Goal: Task Accomplishment & Management: Use online tool/utility

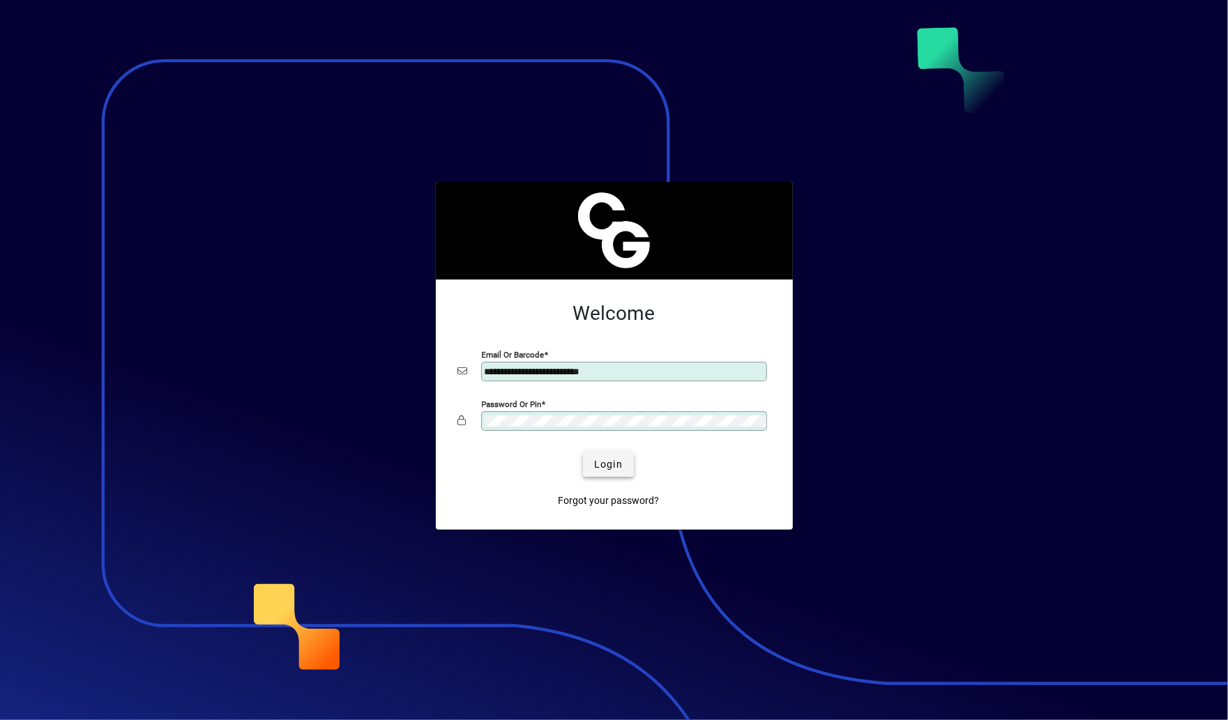
type input "**********"
click at [606, 459] on span "Login" at bounding box center [608, 464] width 29 height 15
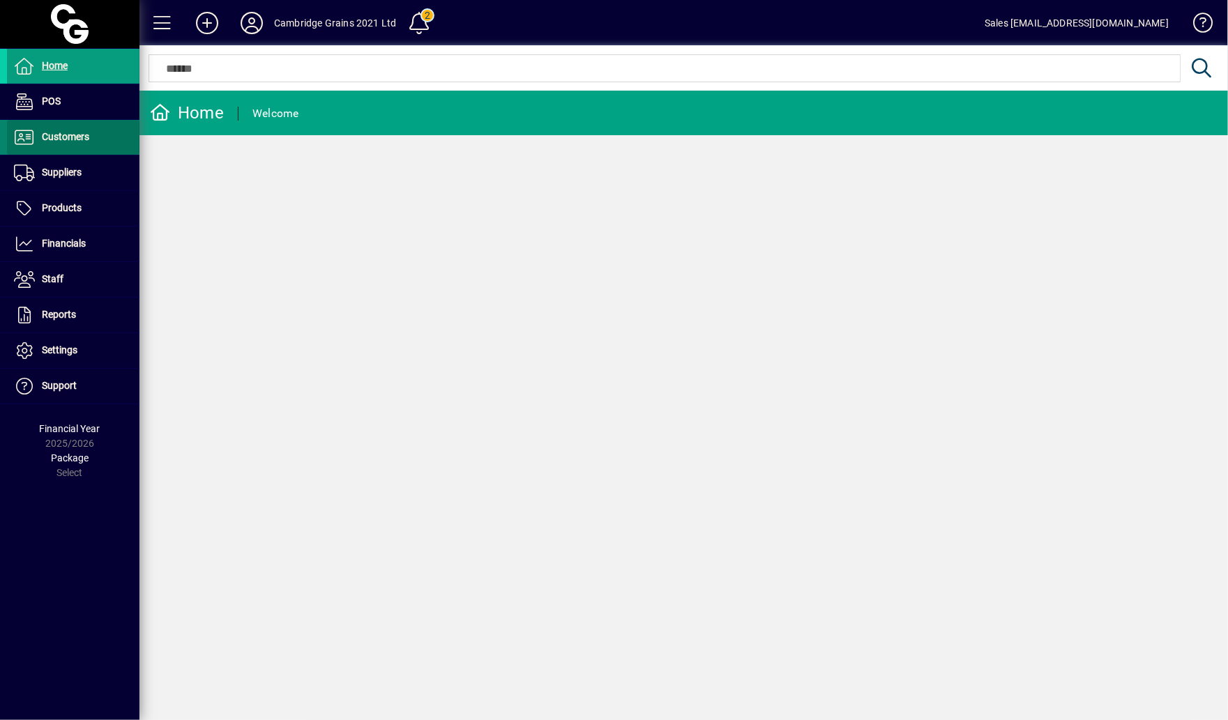
click at [61, 136] on span "Customers" at bounding box center [65, 136] width 47 height 11
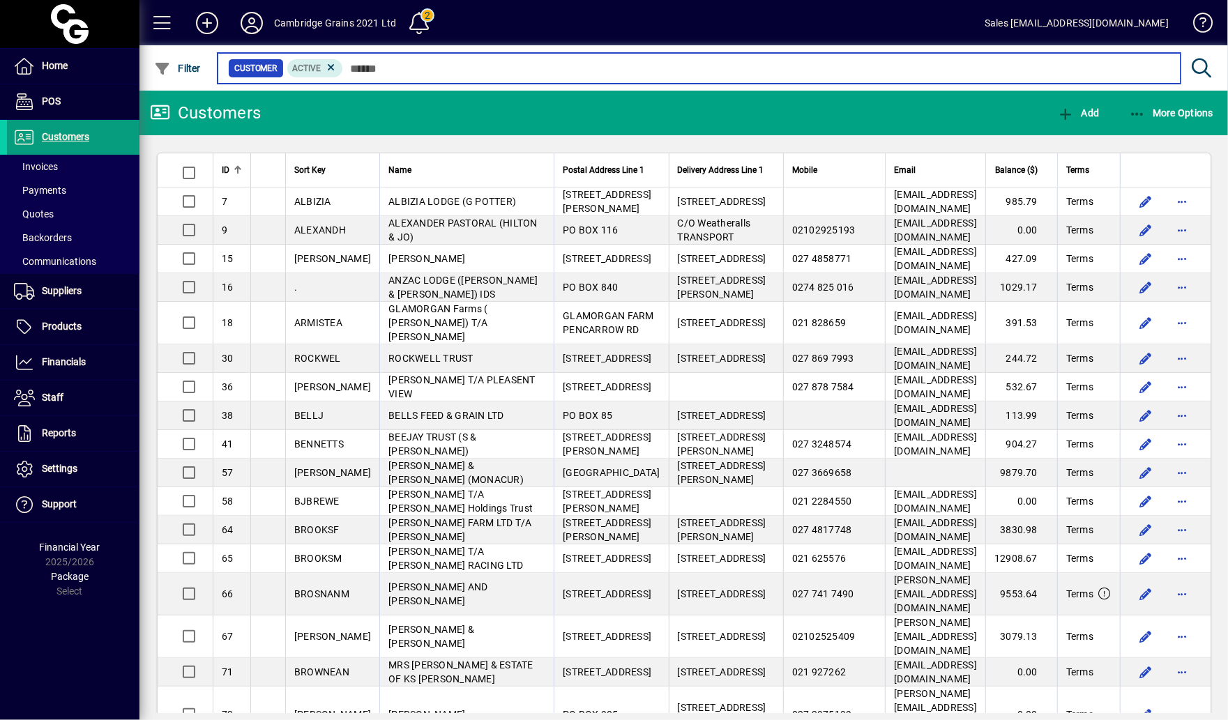
click at [400, 69] on input "text" at bounding box center [756, 69] width 826 height 20
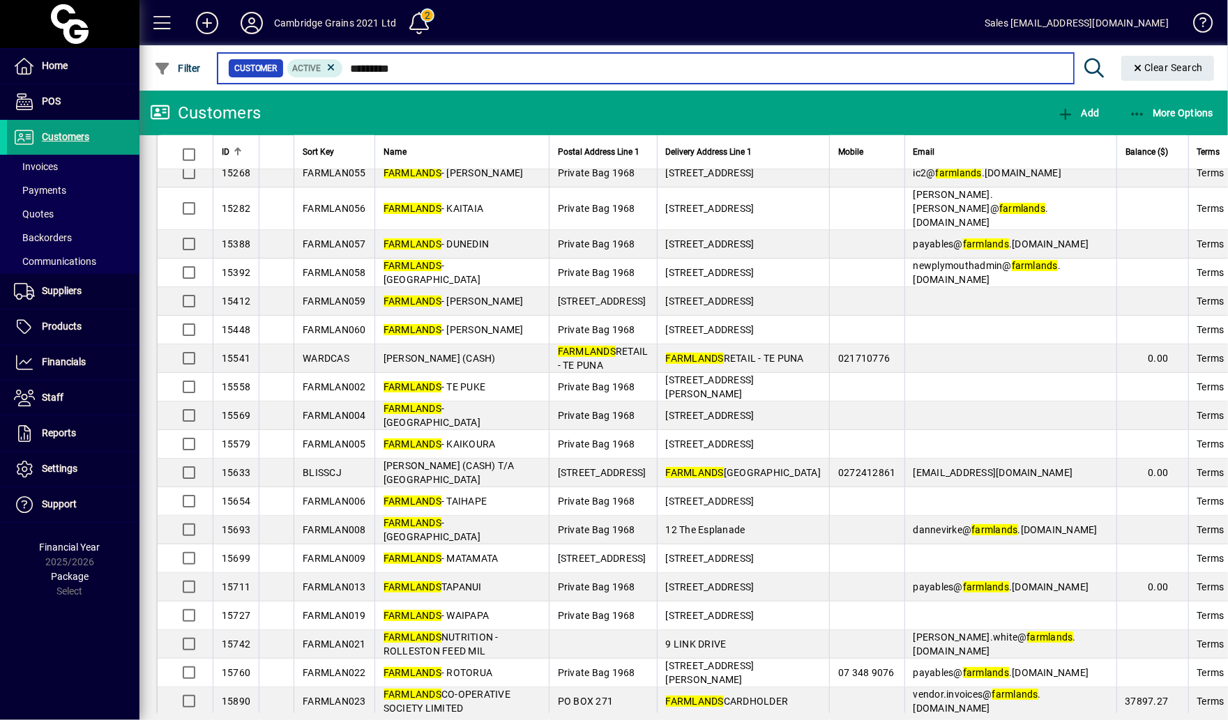
scroll to position [1041, 0]
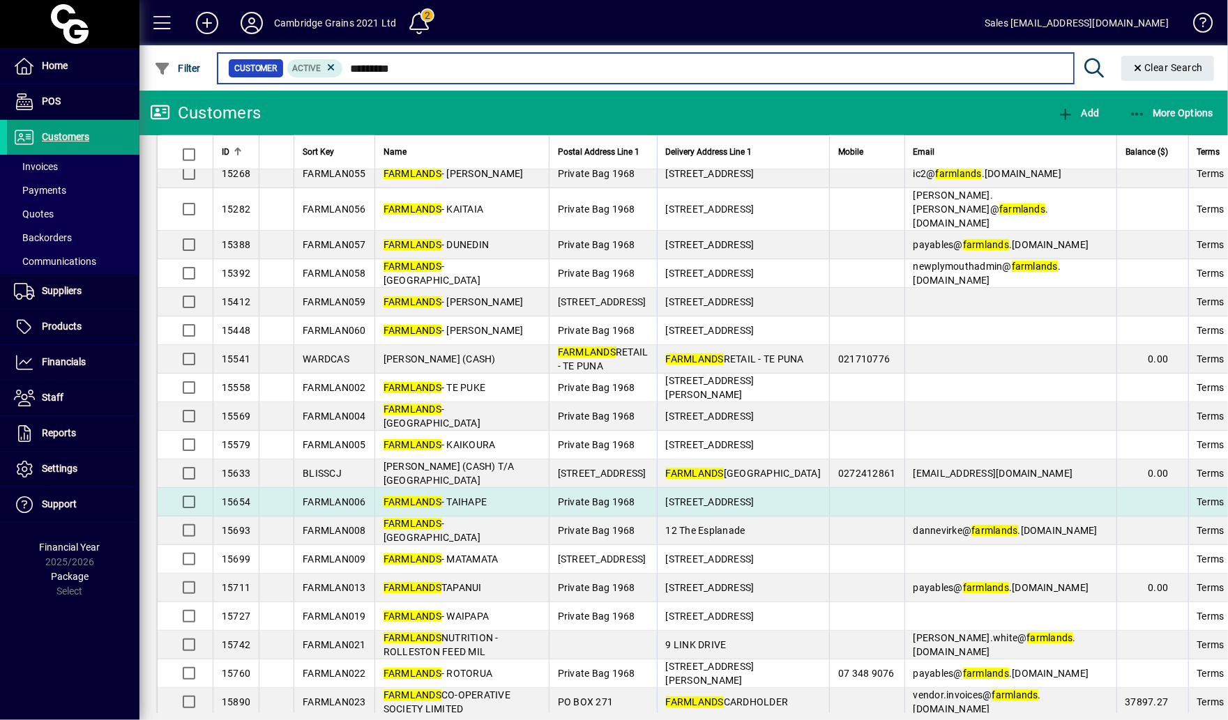
type input "*********"
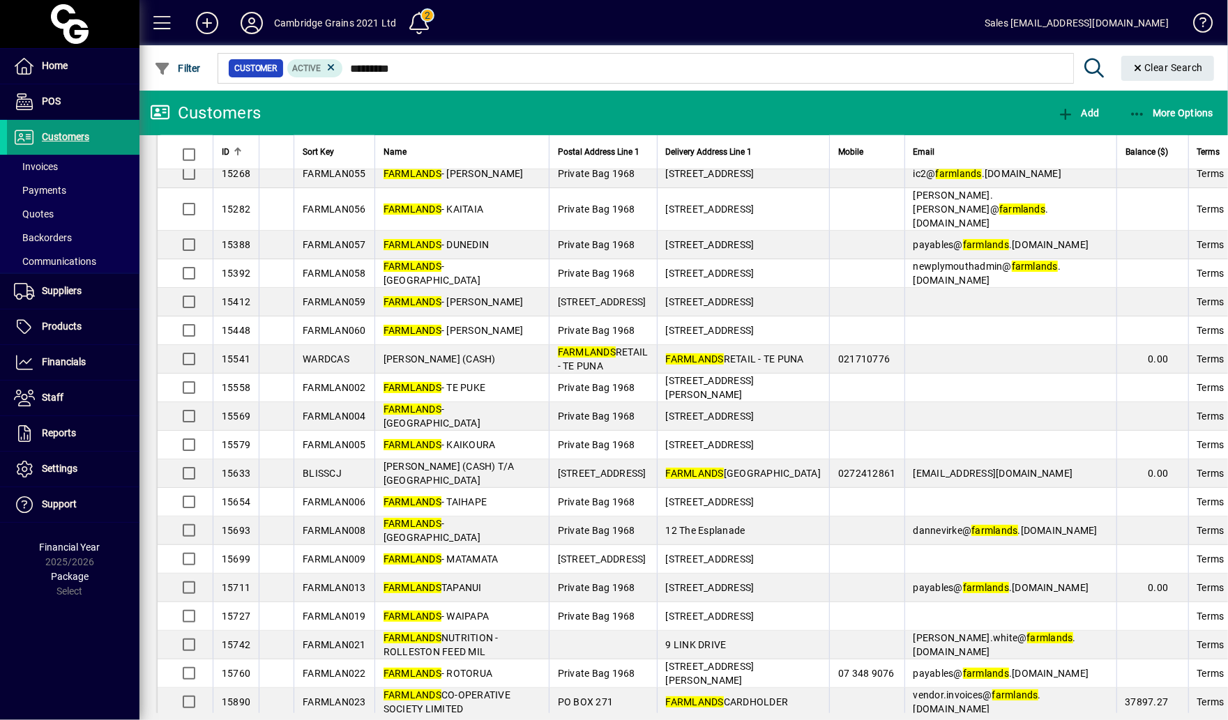
click at [84, 138] on span "Customers" at bounding box center [65, 136] width 47 height 11
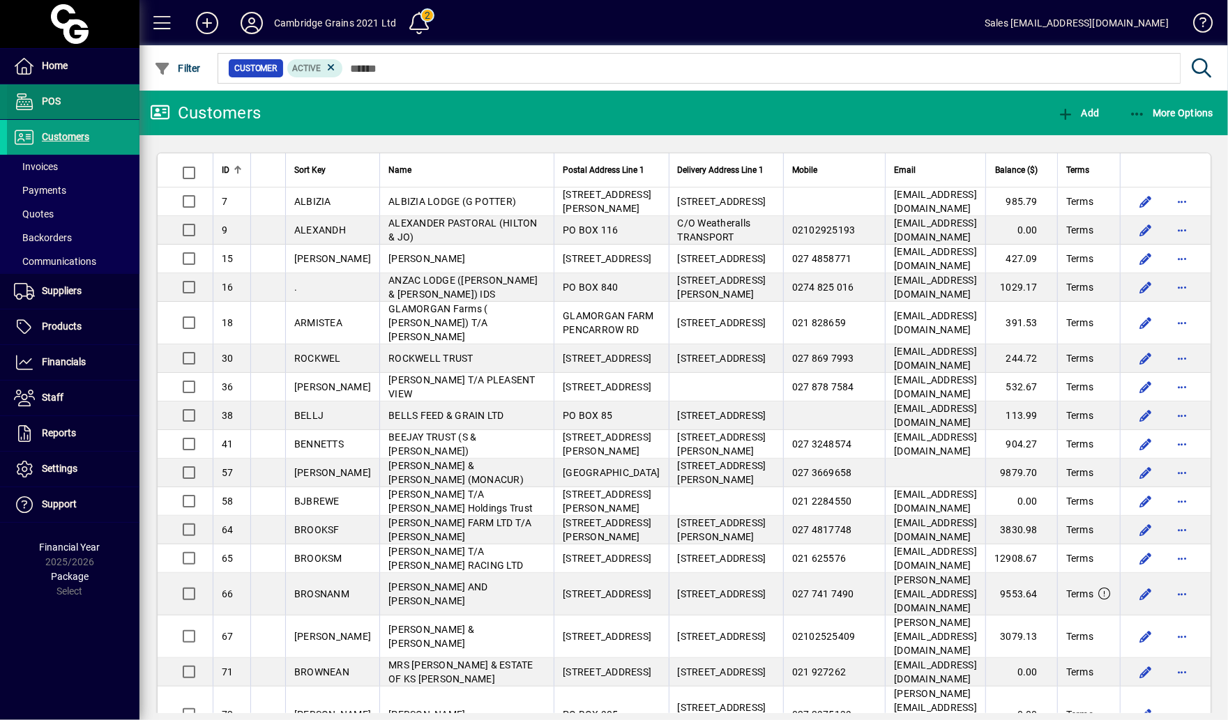
click at [77, 105] on span at bounding box center [73, 101] width 133 height 33
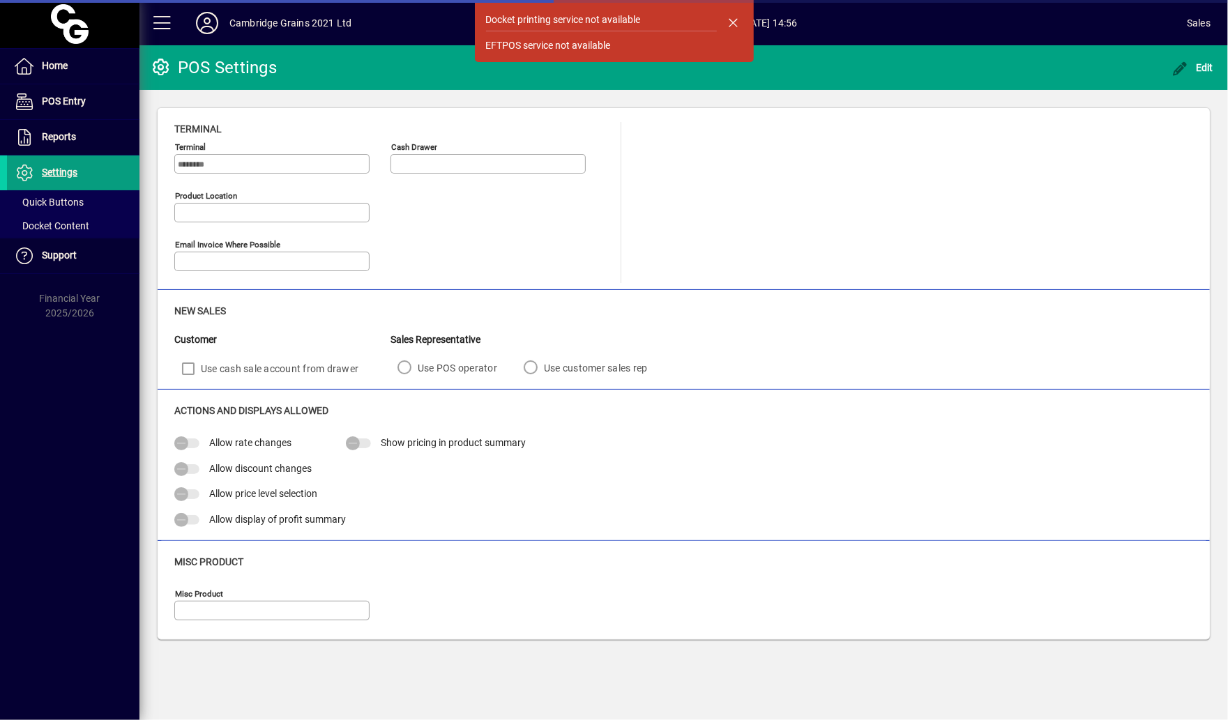
type input "**********"
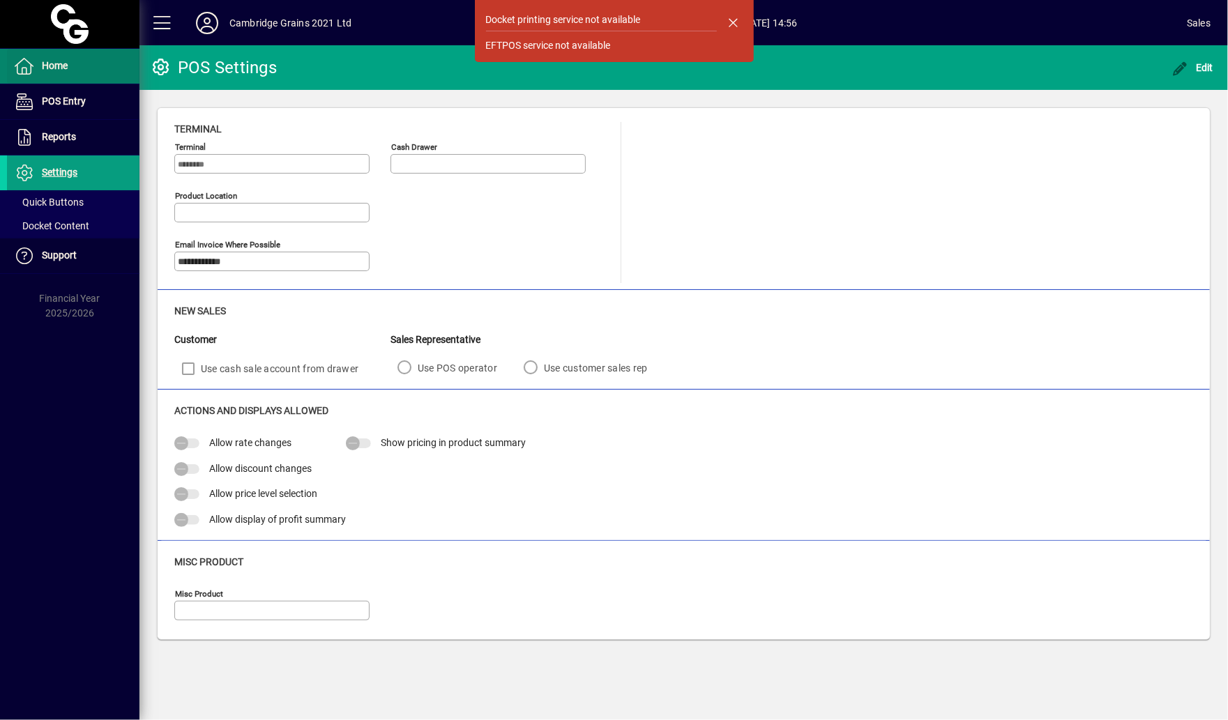
click at [93, 52] on span at bounding box center [73, 66] width 133 height 33
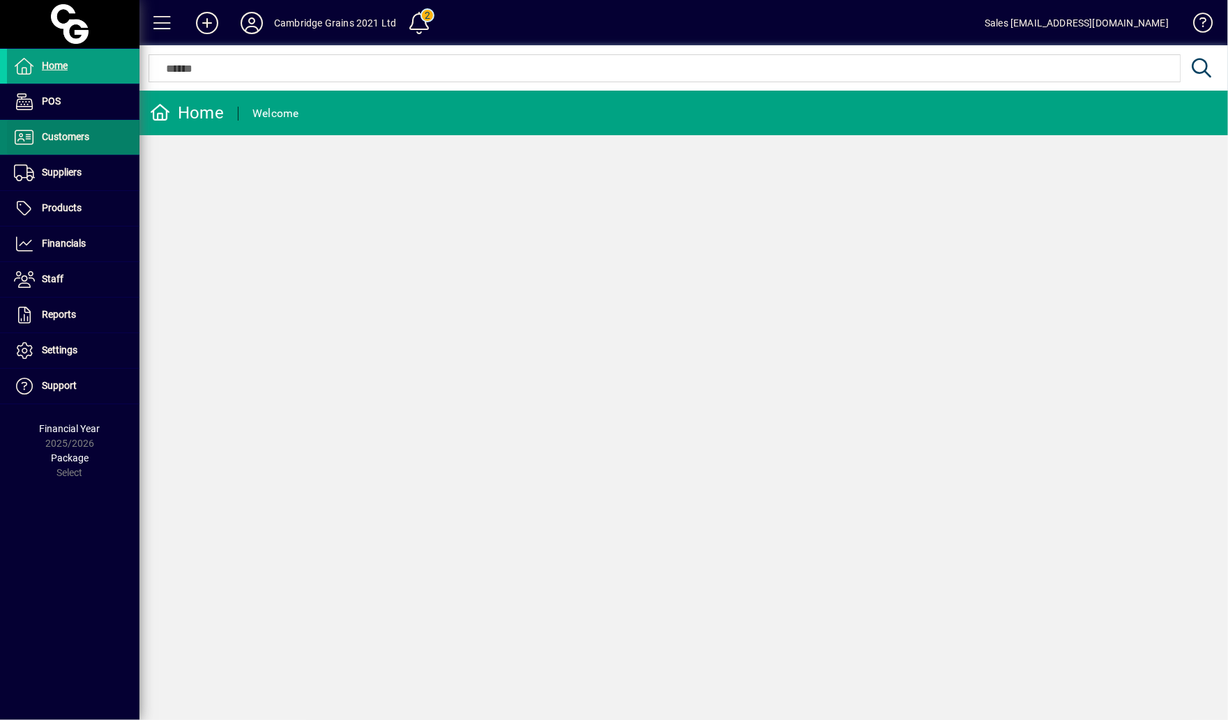
click at [96, 142] on span at bounding box center [73, 137] width 133 height 33
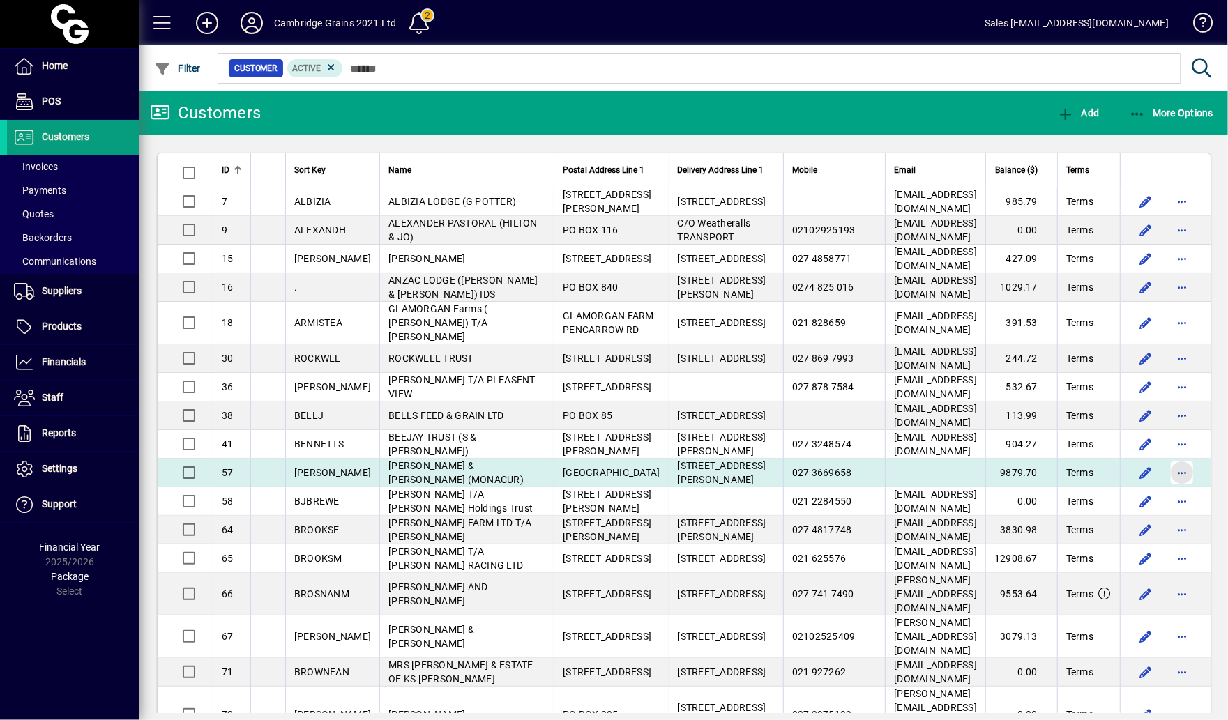
click at [1199, 490] on span "button" at bounding box center [1181, 472] width 33 height 33
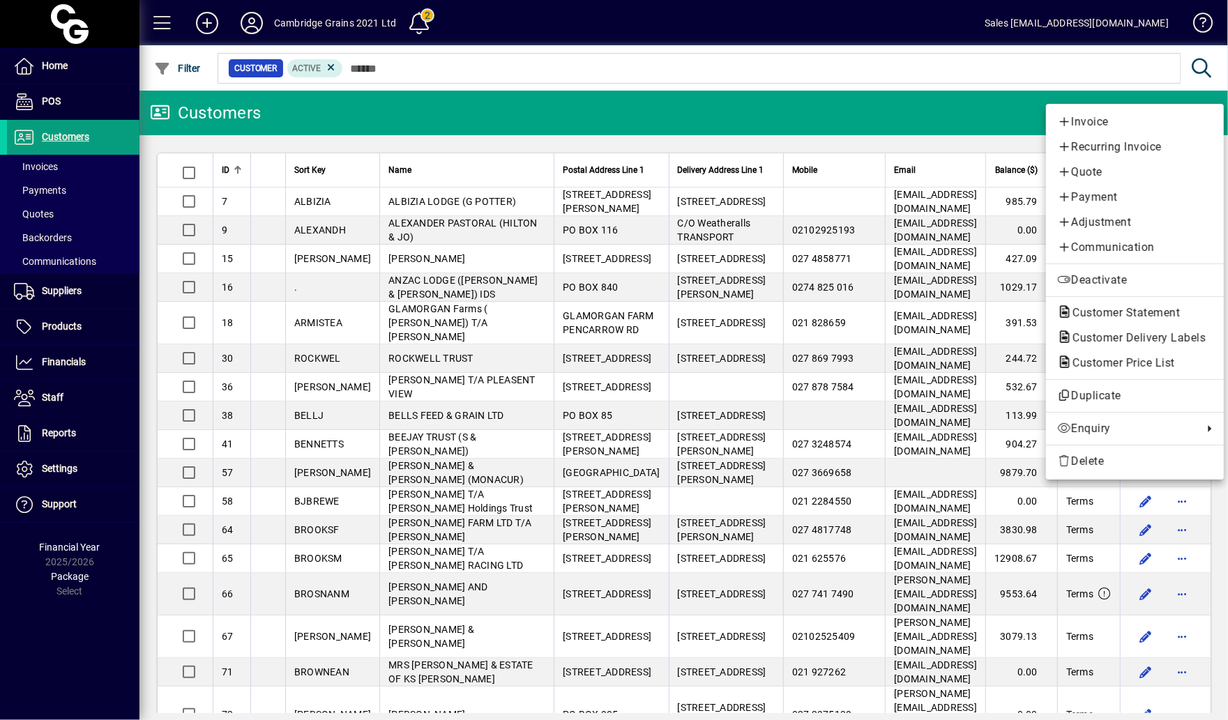
click at [782, 97] on div at bounding box center [614, 360] width 1228 height 720
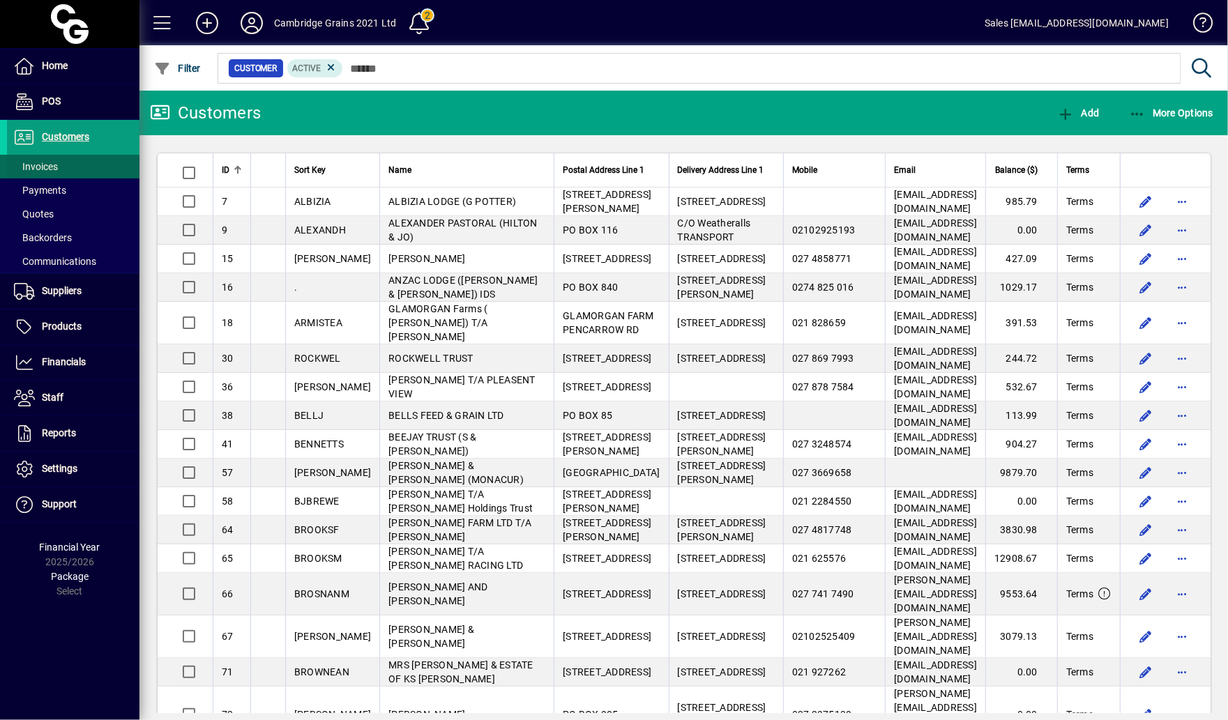
click at [84, 171] on span at bounding box center [73, 166] width 133 height 33
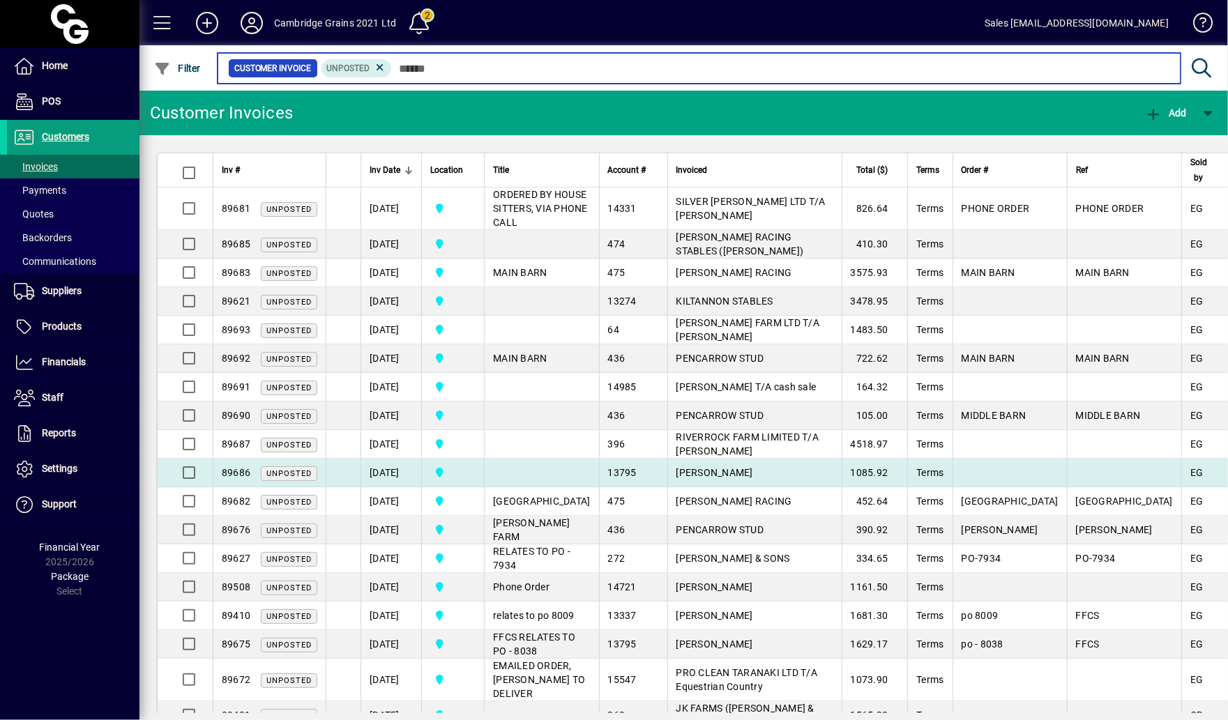
scroll to position [278, 0]
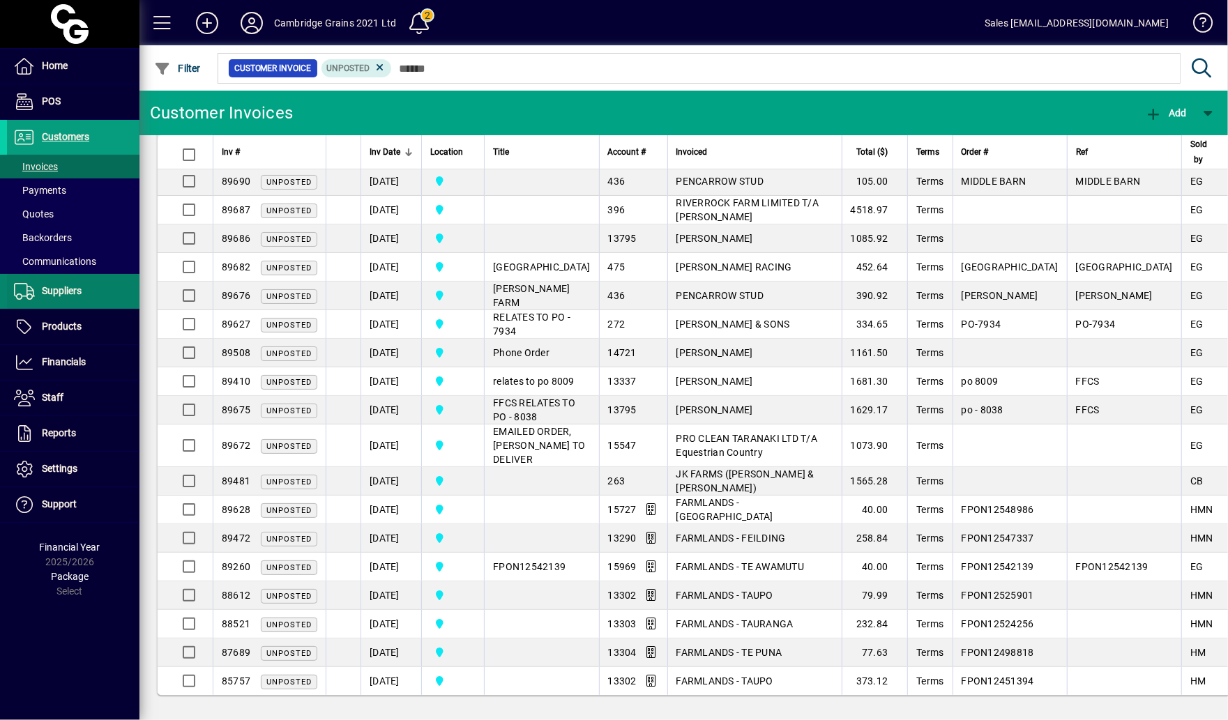
click at [94, 308] on li "Suppliers Invoices Payments Purchase Orders" at bounding box center [69, 292] width 139 height 36
click at [94, 308] on span at bounding box center [73, 291] width 133 height 35
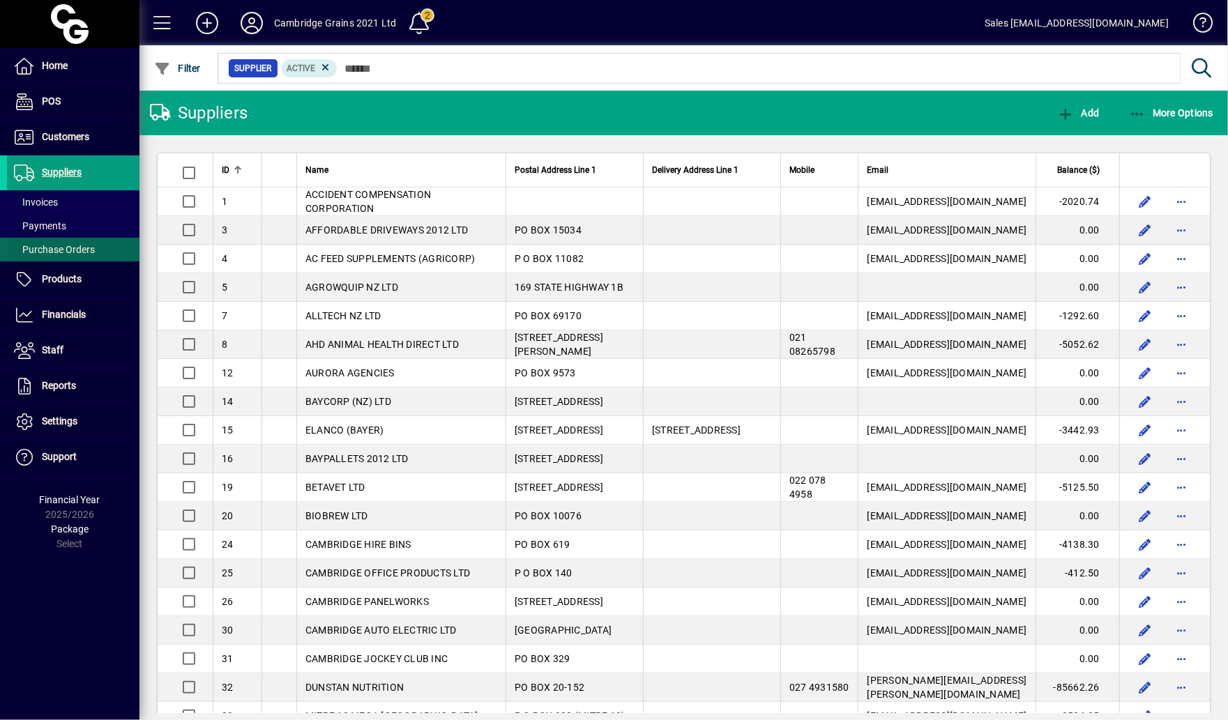
click at [95, 247] on span at bounding box center [73, 249] width 133 height 33
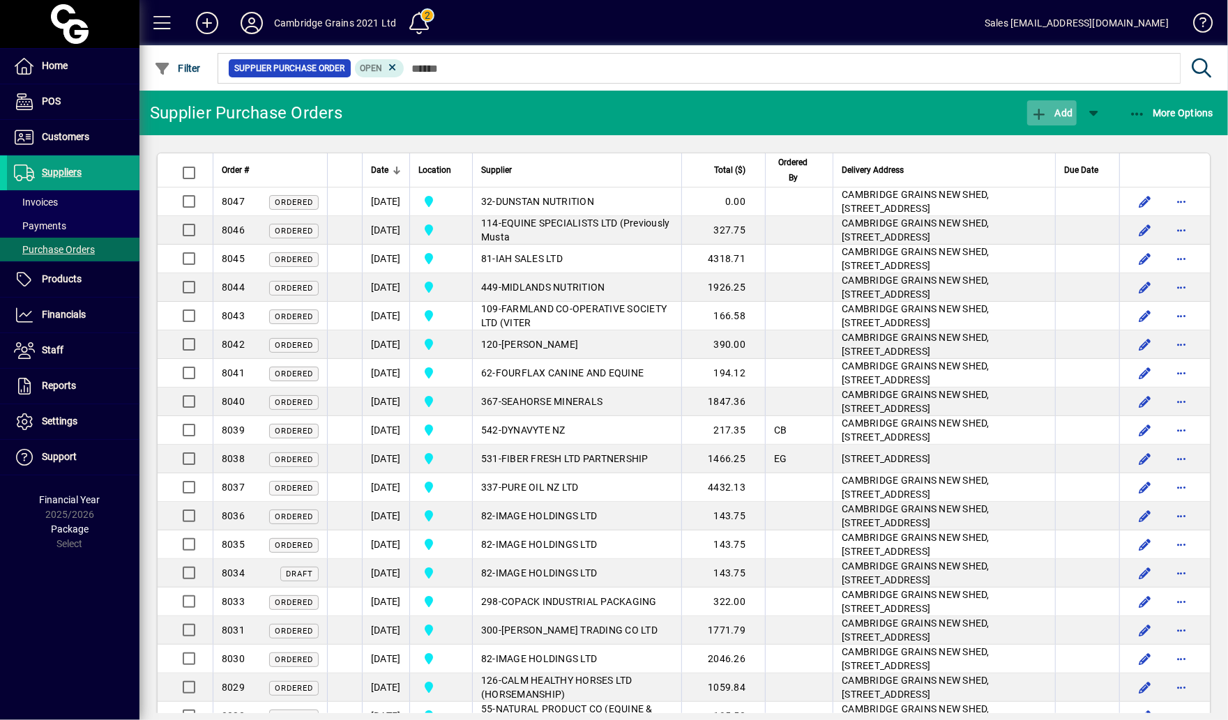
click at [1043, 114] on icon "button" at bounding box center [1039, 114] width 17 height 14
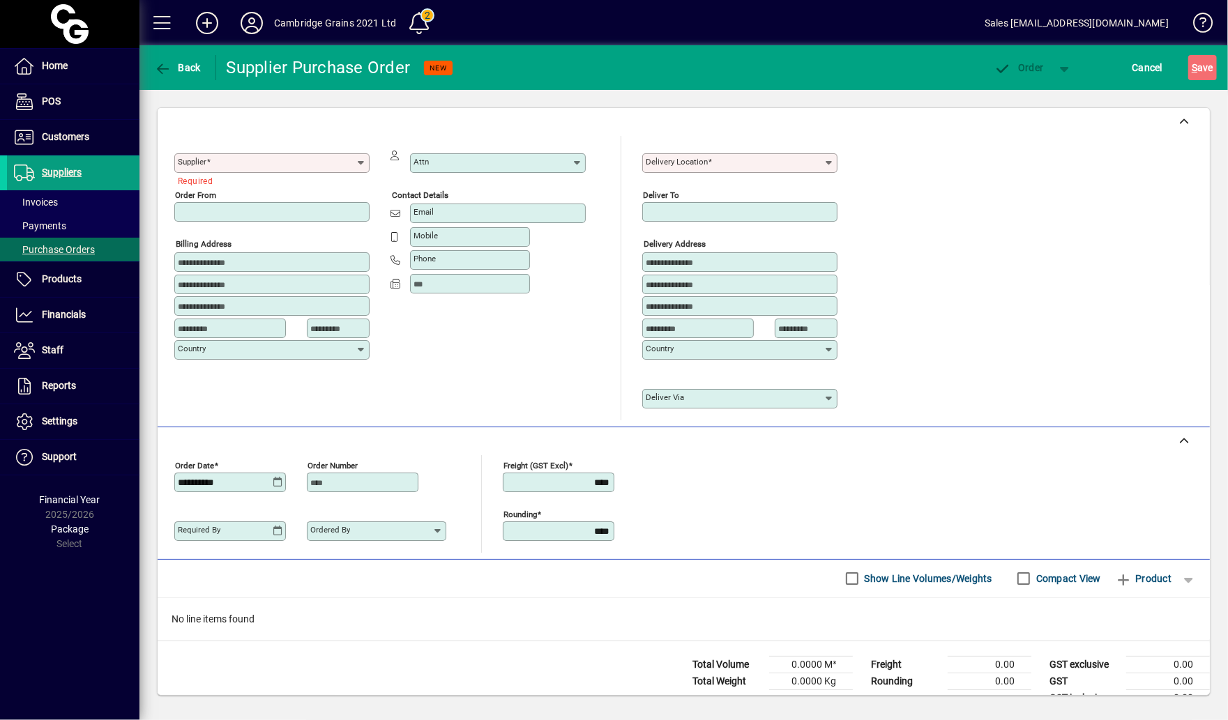
click at [678, 166] on mat-label "Delivery Location" at bounding box center [677, 162] width 62 height 10
click at [678, 166] on input "Delivery Location" at bounding box center [735, 163] width 178 height 11
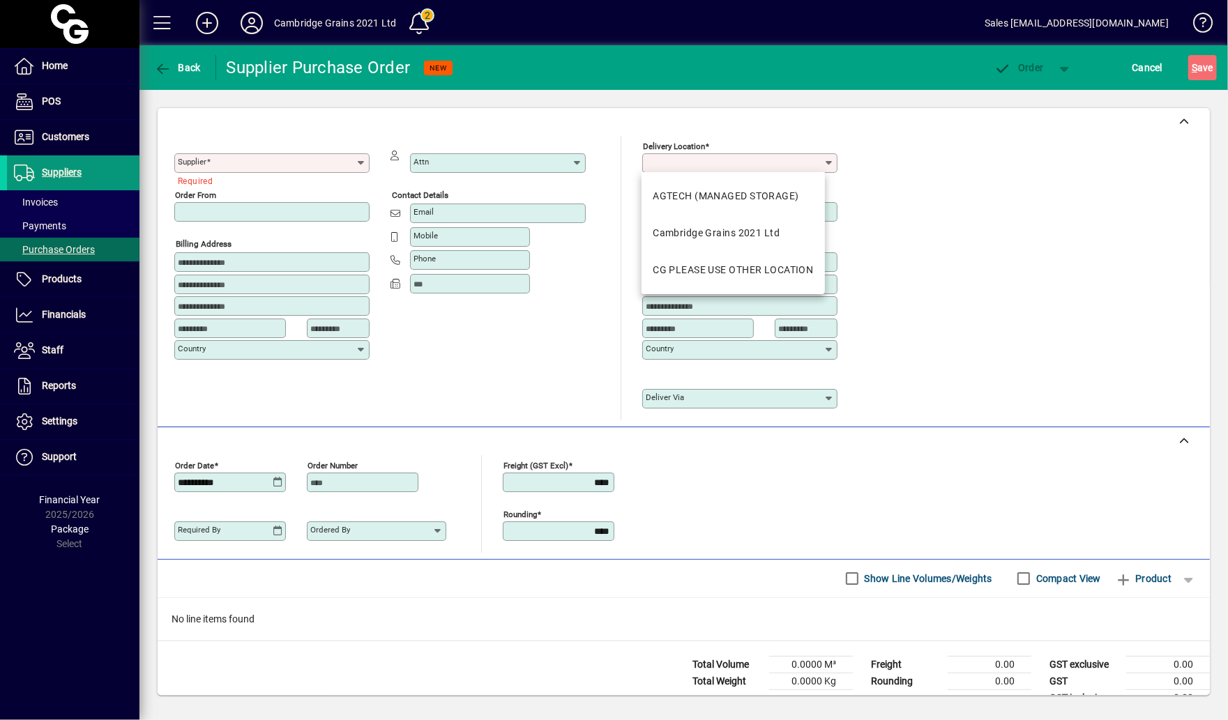
click at [60, 178] on span "Suppliers" at bounding box center [44, 173] width 75 height 17
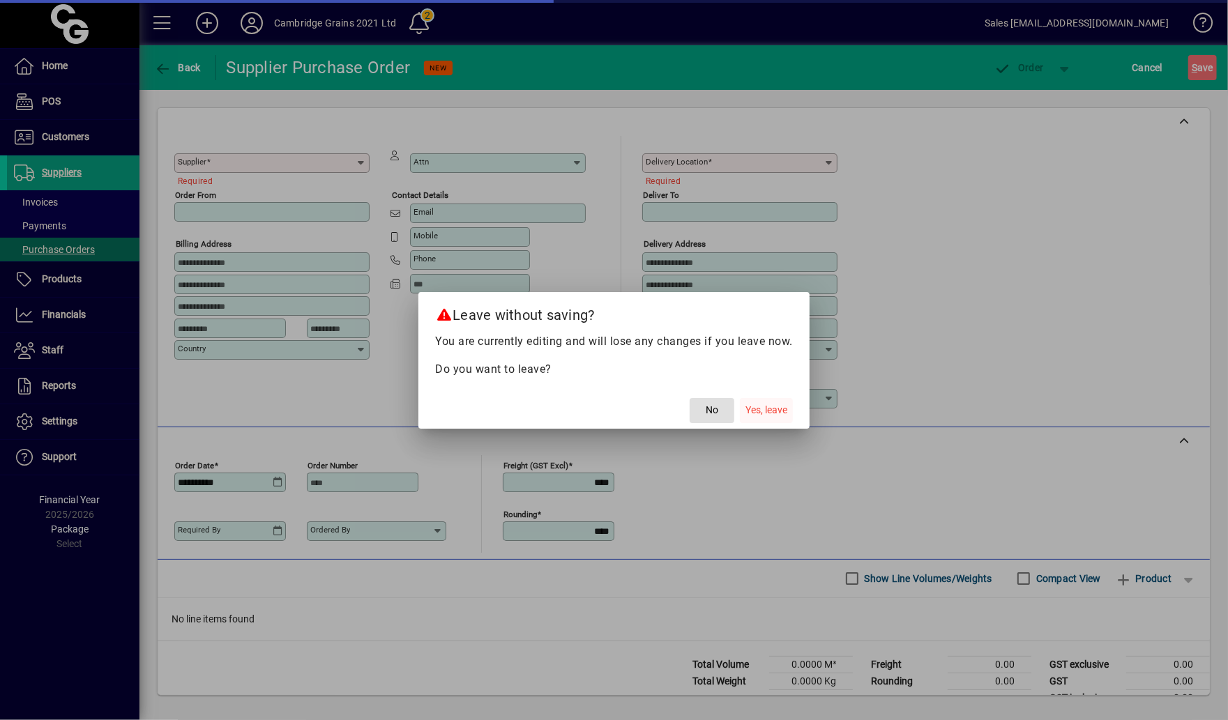
click at [783, 422] on span "button" at bounding box center [766, 410] width 53 height 33
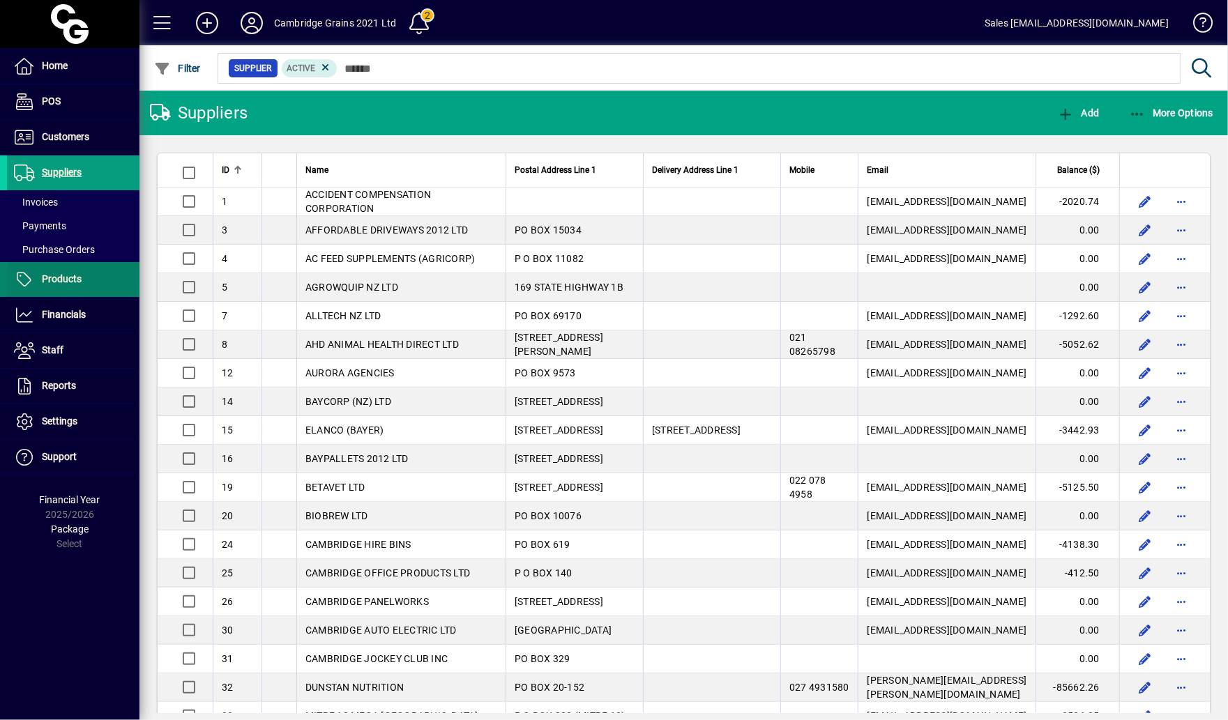
click at [84, 280] on span at bounding box center [73, 279] width 133 height 33
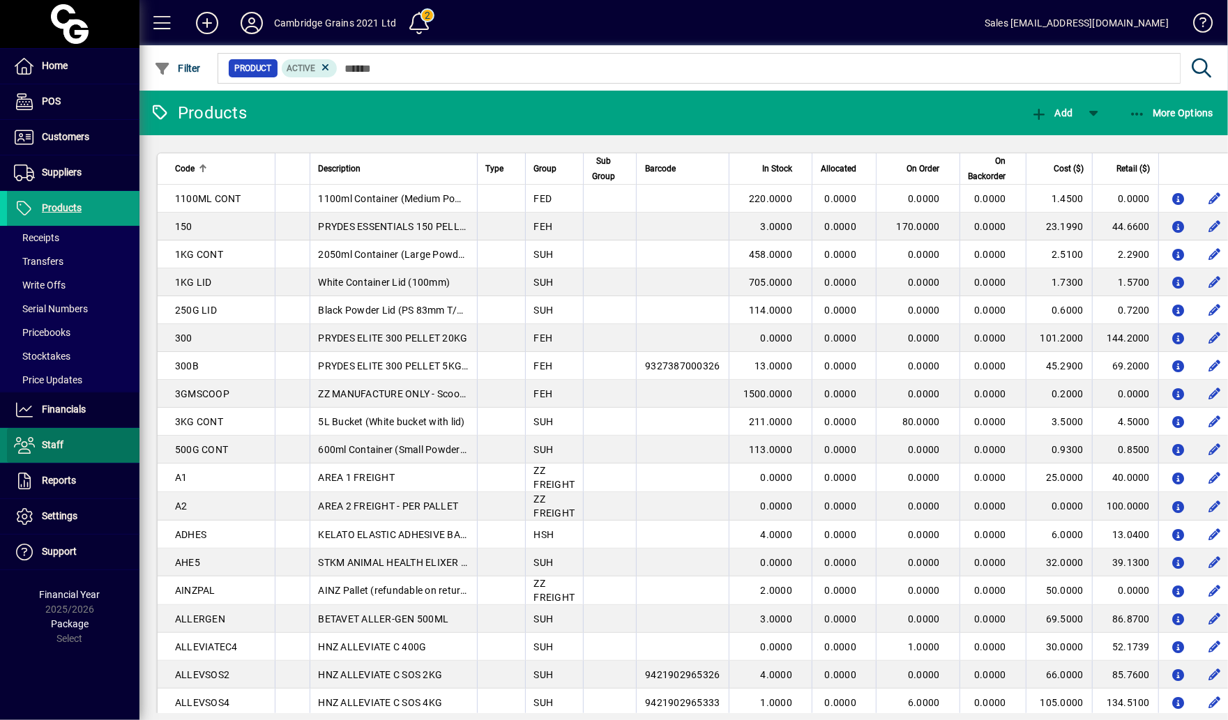
click at [82, 456] on span at bounding box center [73, 445] width 133 height 33
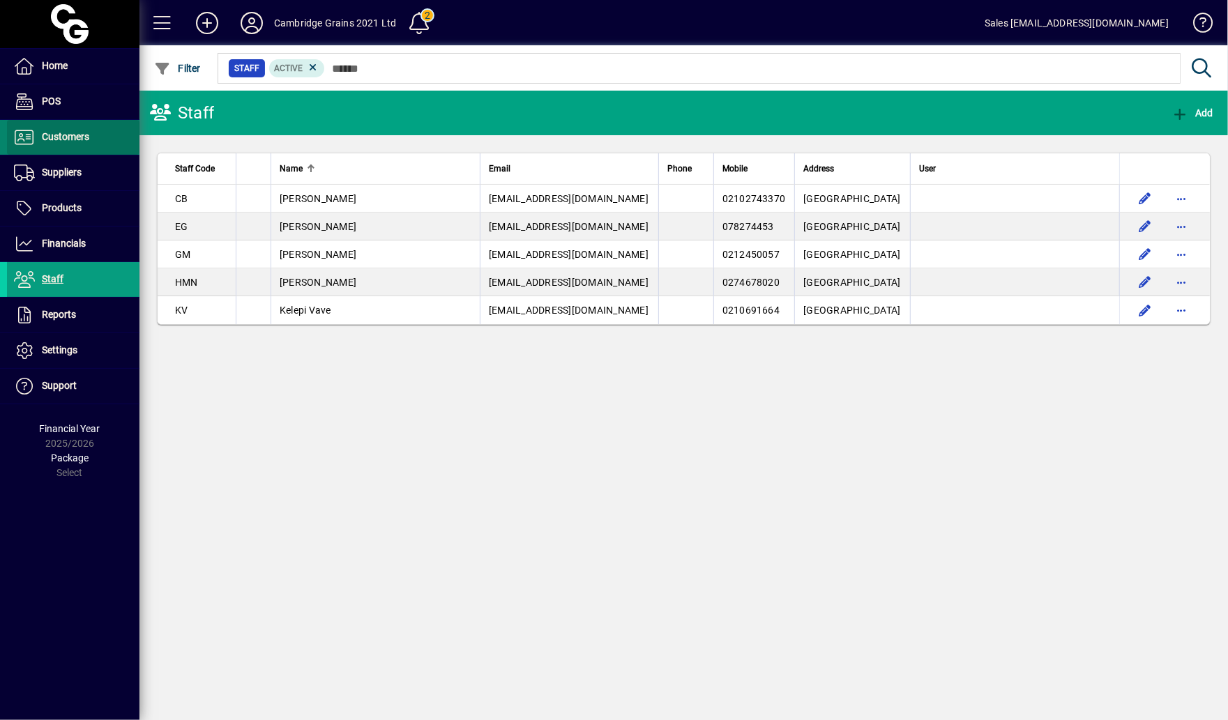
click at [70, 137] on span "Customers" at bounding box center [65, 136] width 47 height 11
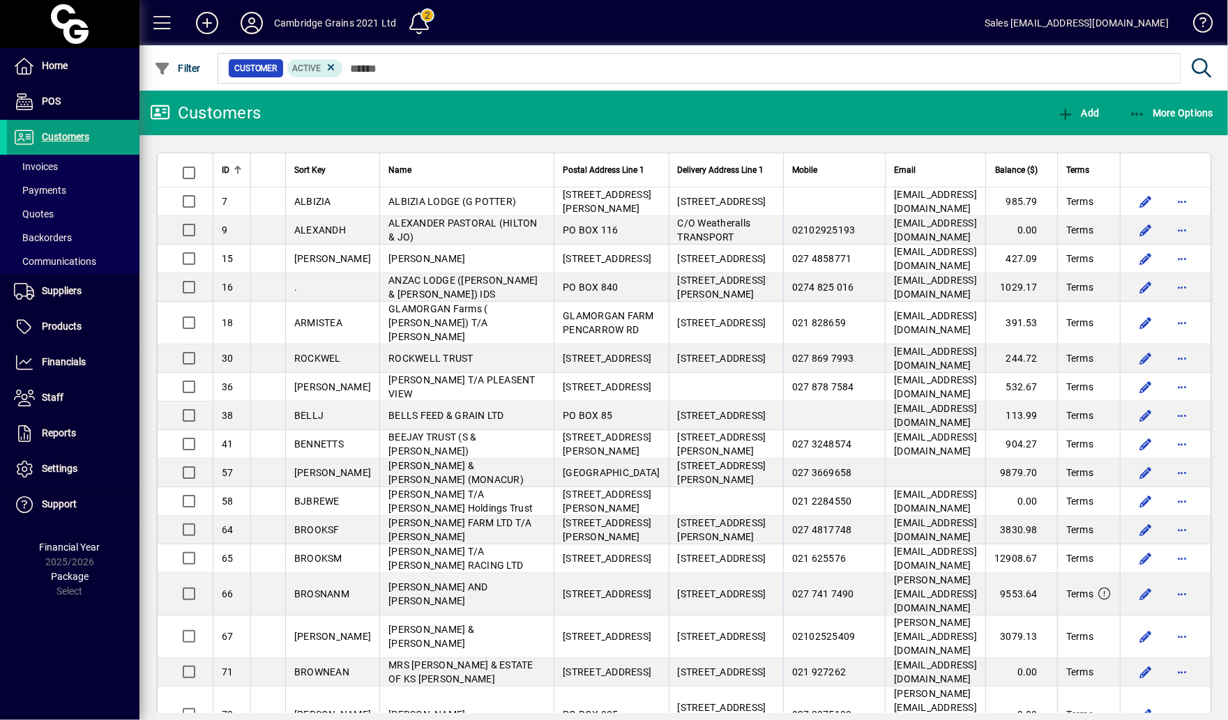
click at [254, 24] on icon at bounding box center [252, 23] width 28 height 22
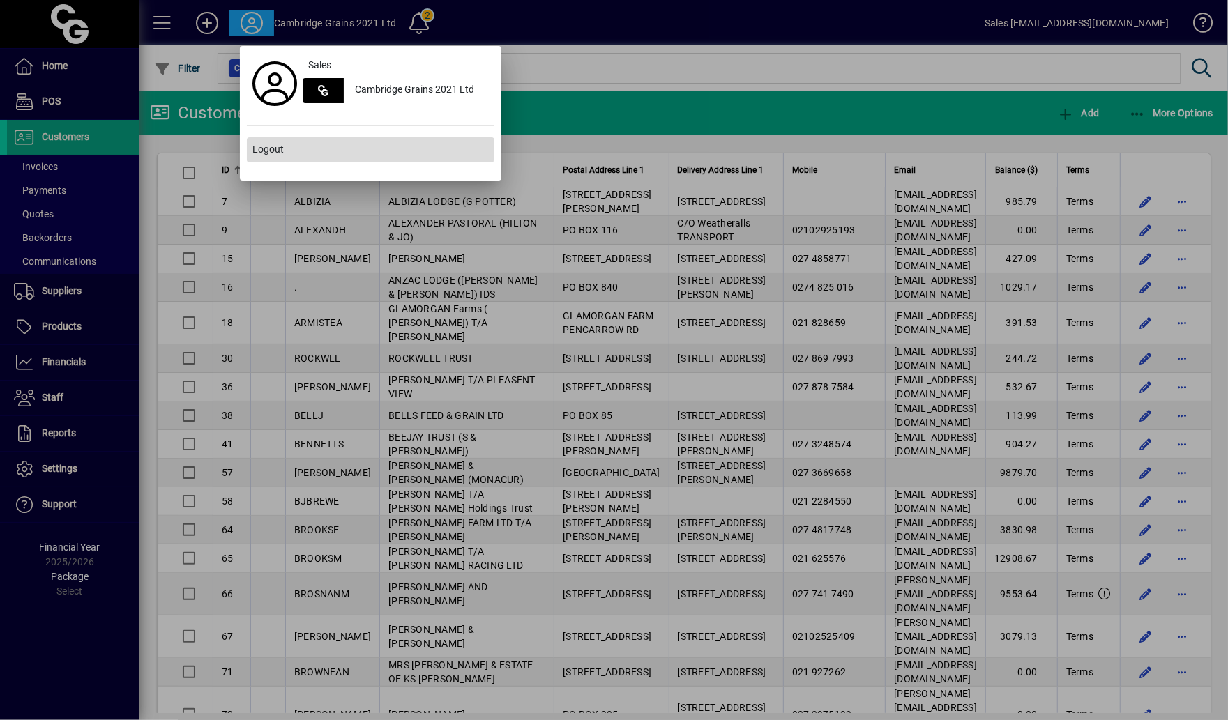
click at [277, 137] on span at bounding box center [371, 149] width 248 height 33
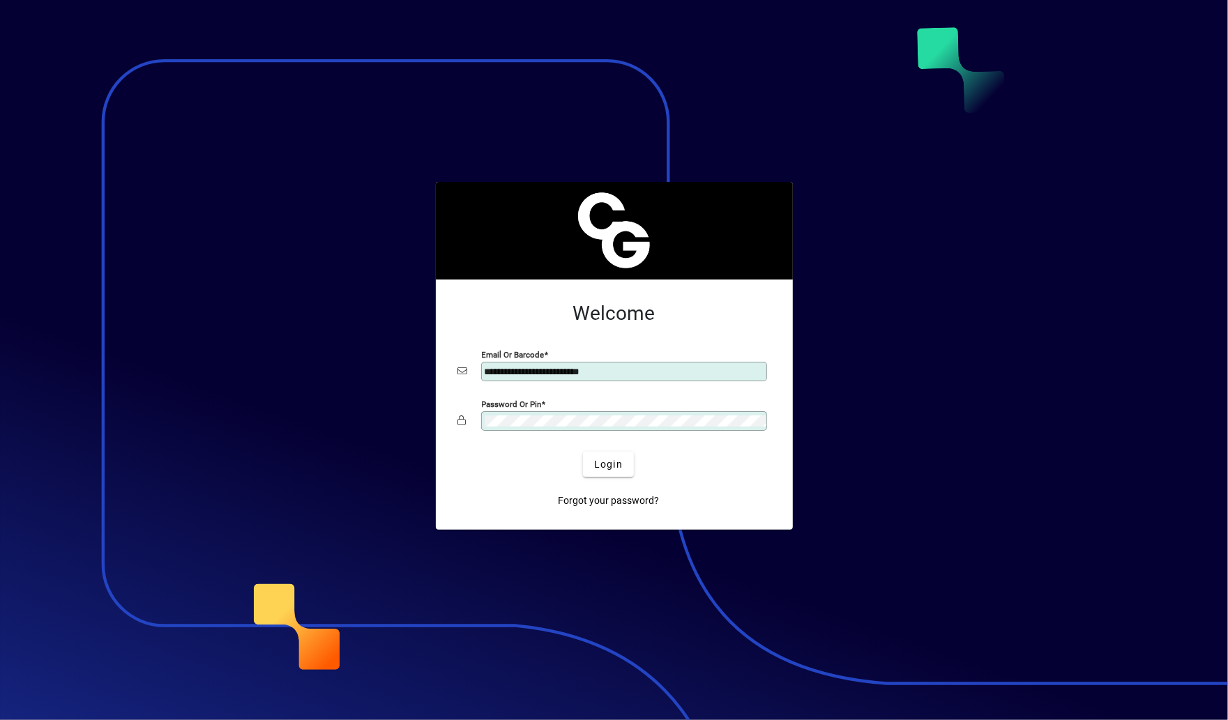
type input "**********"
